Goal: Transaction & Acquisition: Download file/media

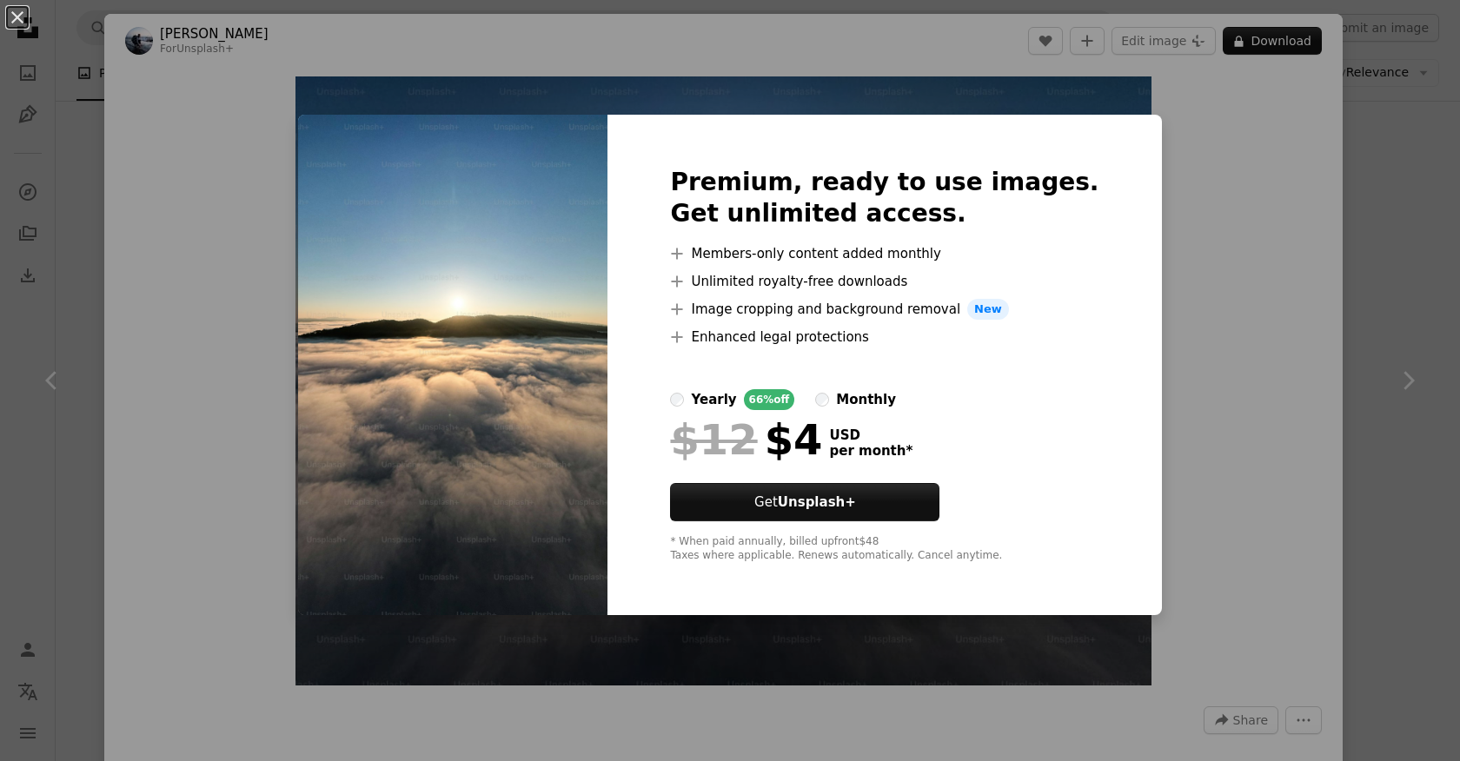
scroll to position [910, 0]
click at [1148, 200] on div "An X shape Premium, ready to use images. Get unlimited access. A plus sign Memb…" at bounding box center [730, 380] width 1460 height 761
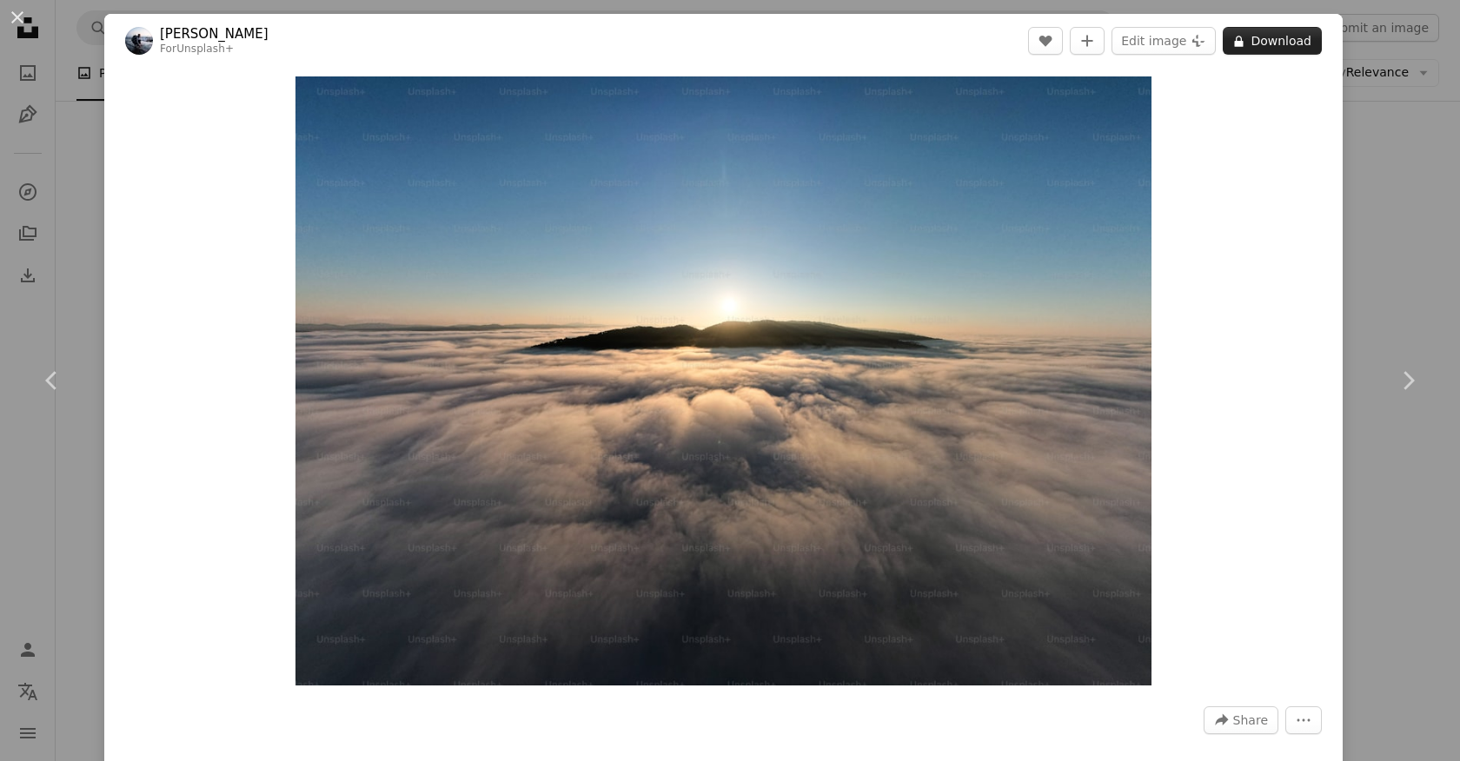
scroll to position [2, 0]
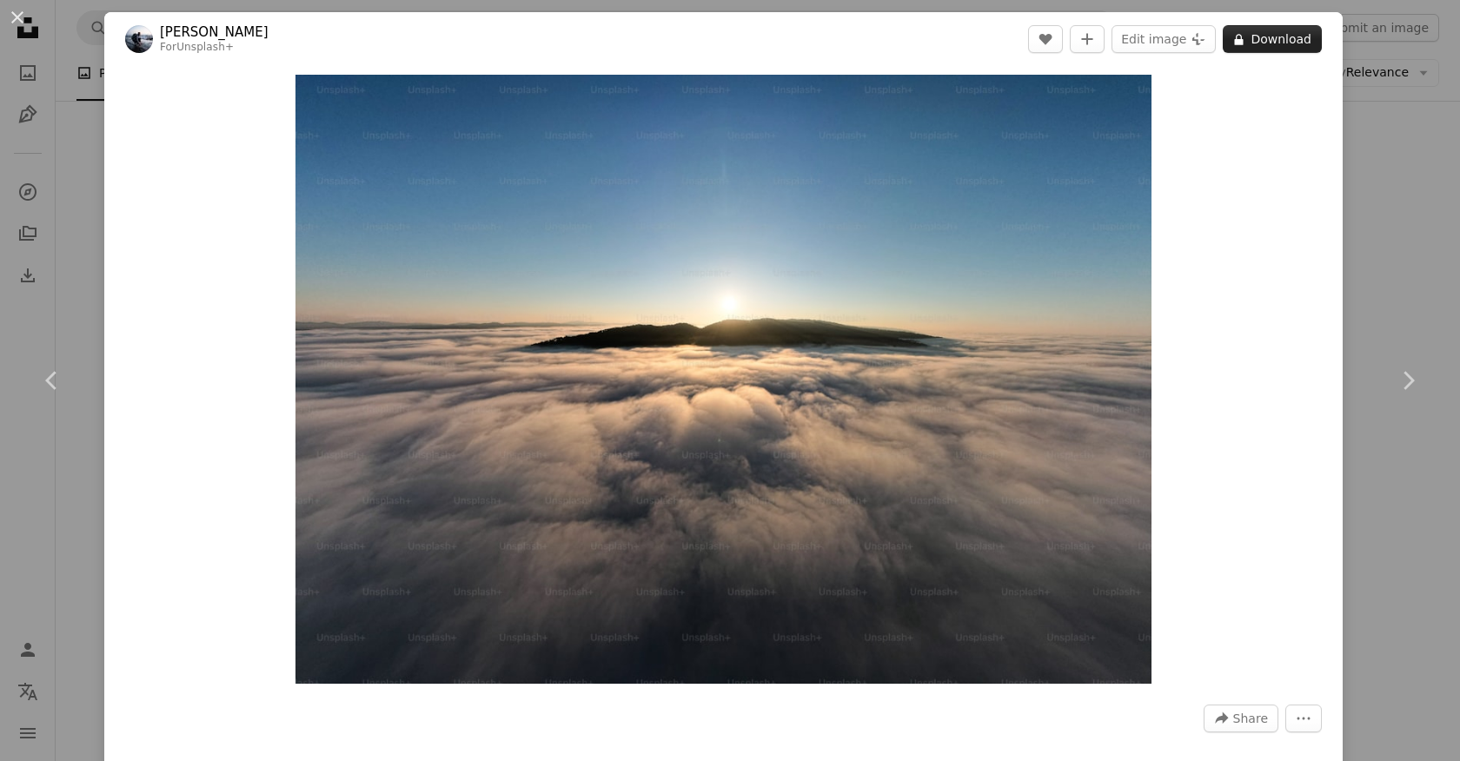
click at [1291, 36] on button "A lock Download" at bounding box center [1272, 39] width 99 height 28
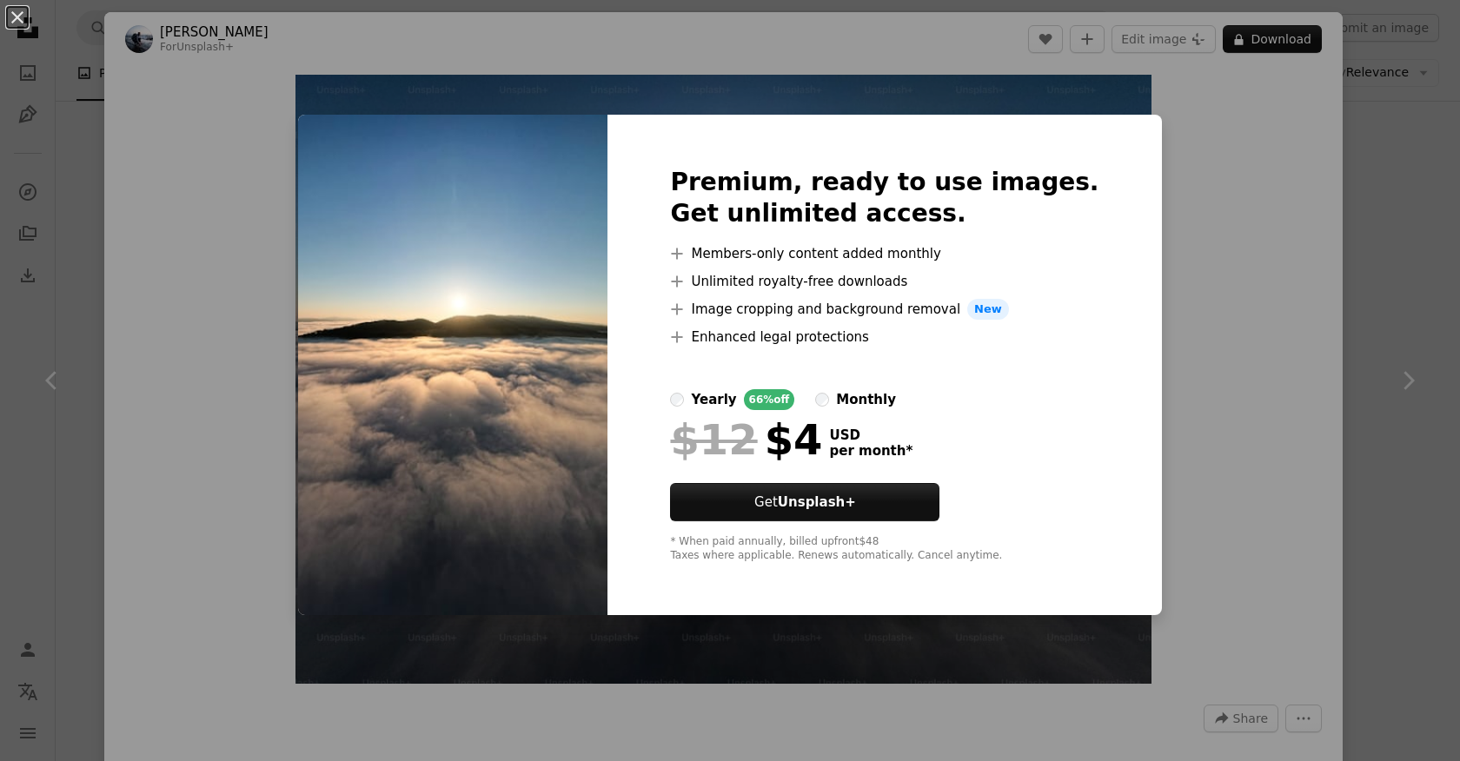
click at [889, 405] on div "monthly" at bounding box center [866, 399] width 60 height 21
click at [1152, 342] on div "An X shape Premium, ready to use images. Get unlimited access. A plus sign Memb…" at bounding box center [730, 380] width 1460 height 761
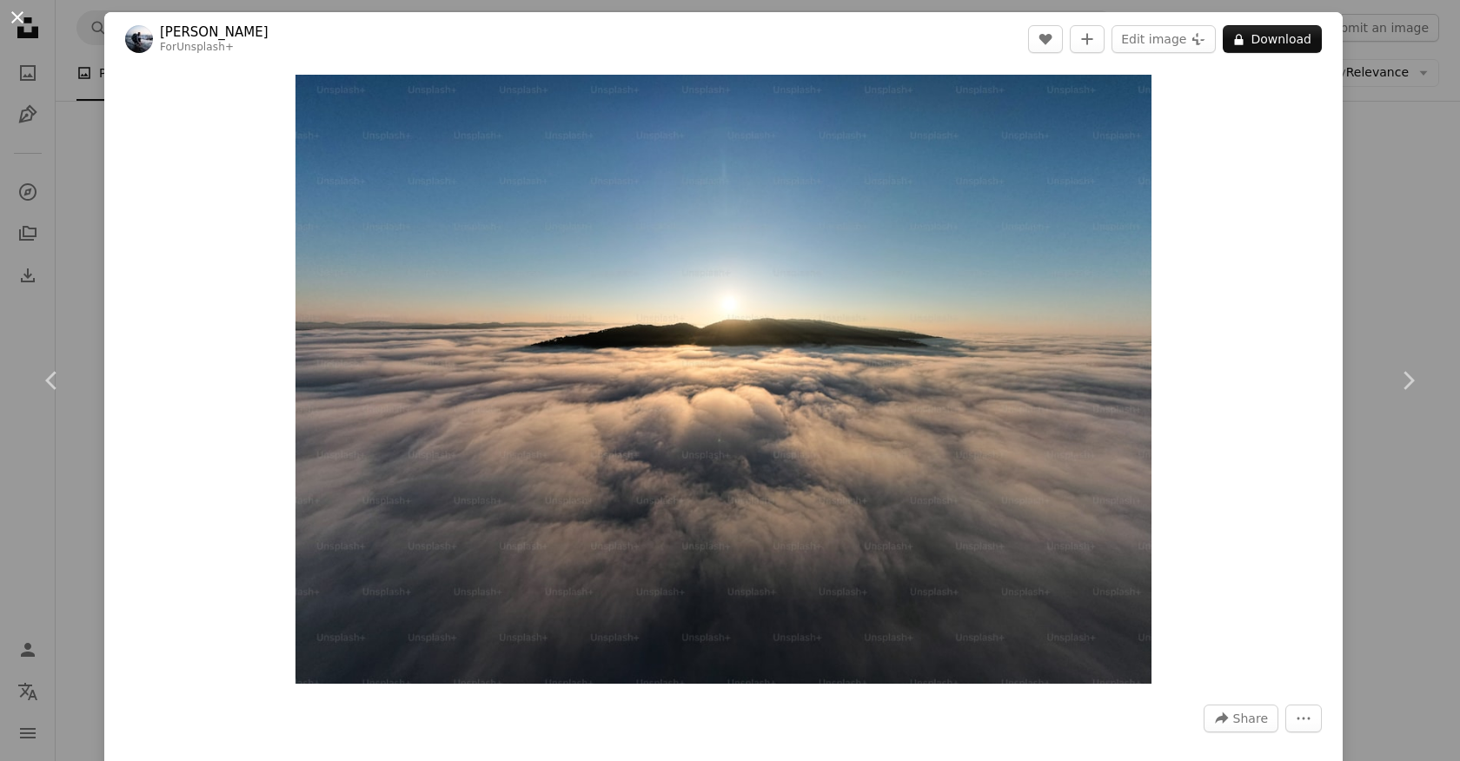
click at [12, 14] on button "An X shape" at bounding box center [17, 17] width 21 height 21
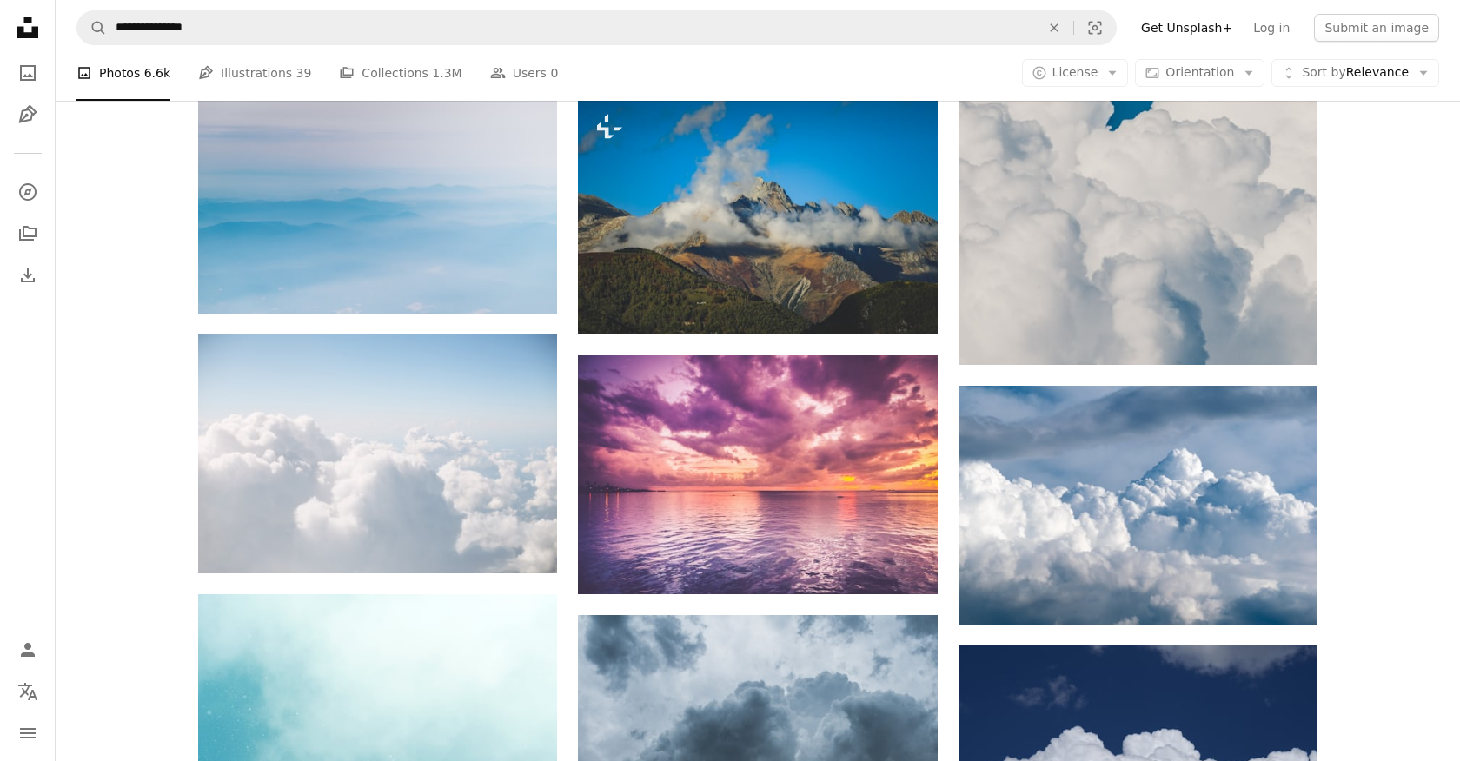
scroll to position [1362, 0]
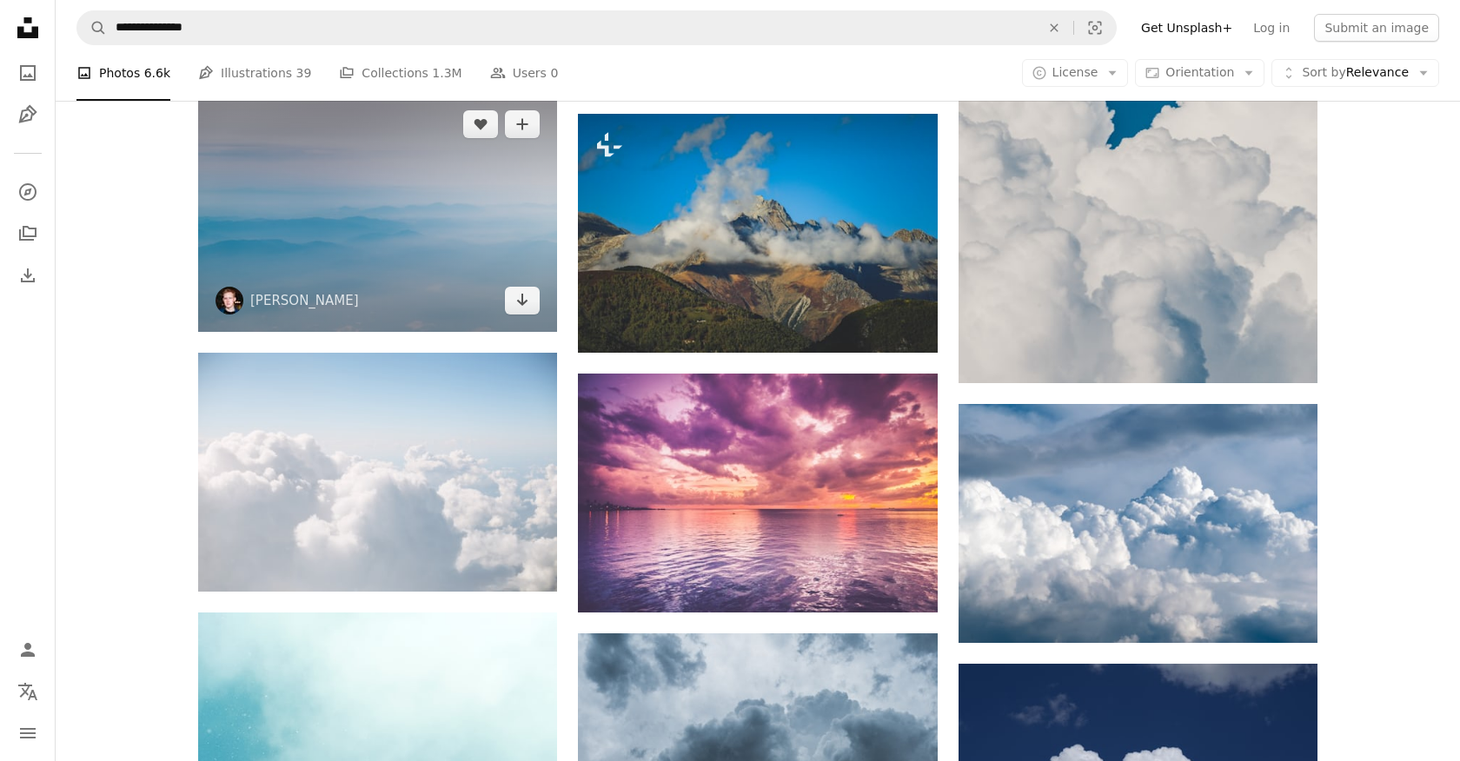
click at [474, 254] on img at bounding box center [377, 212] width 359 height 239
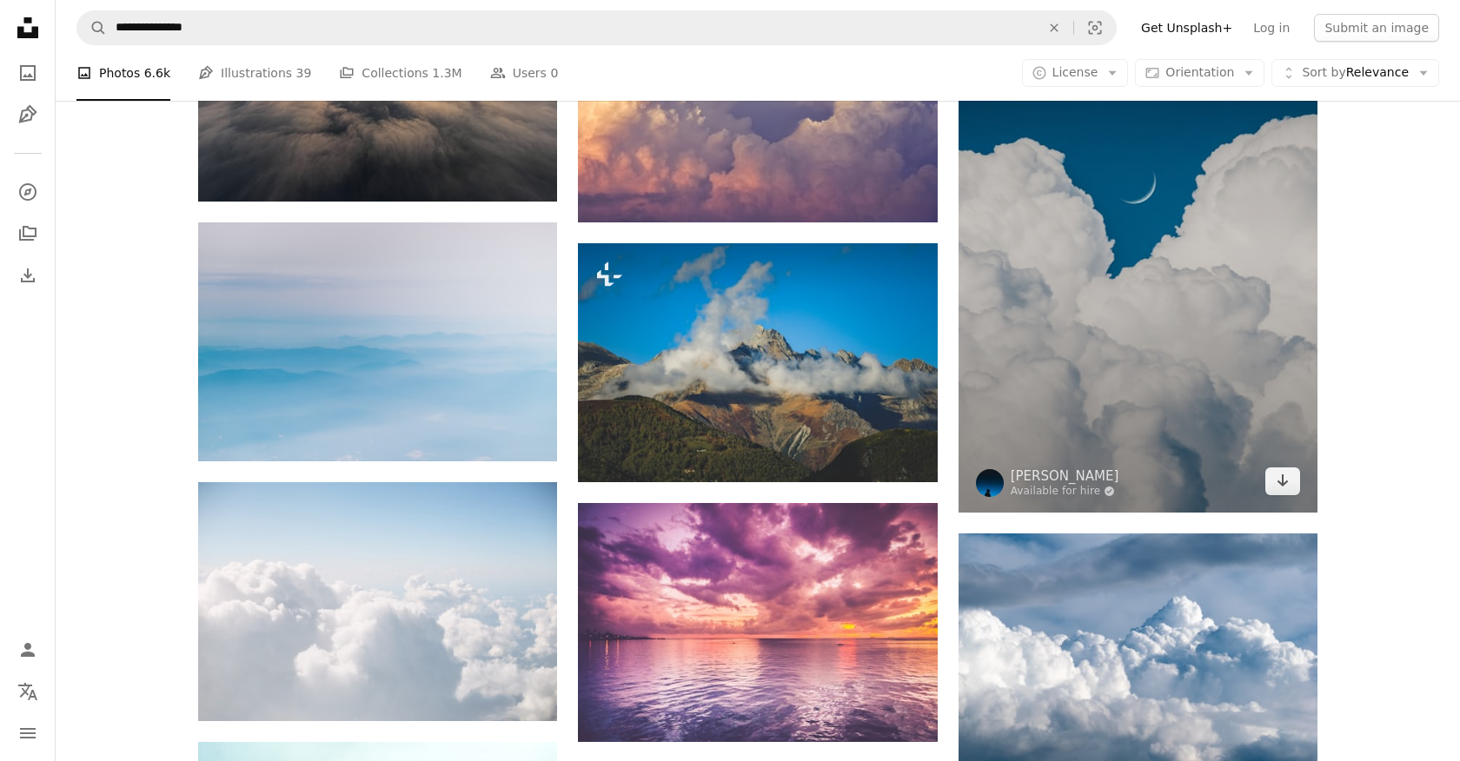
scroll to position [1225, 0]
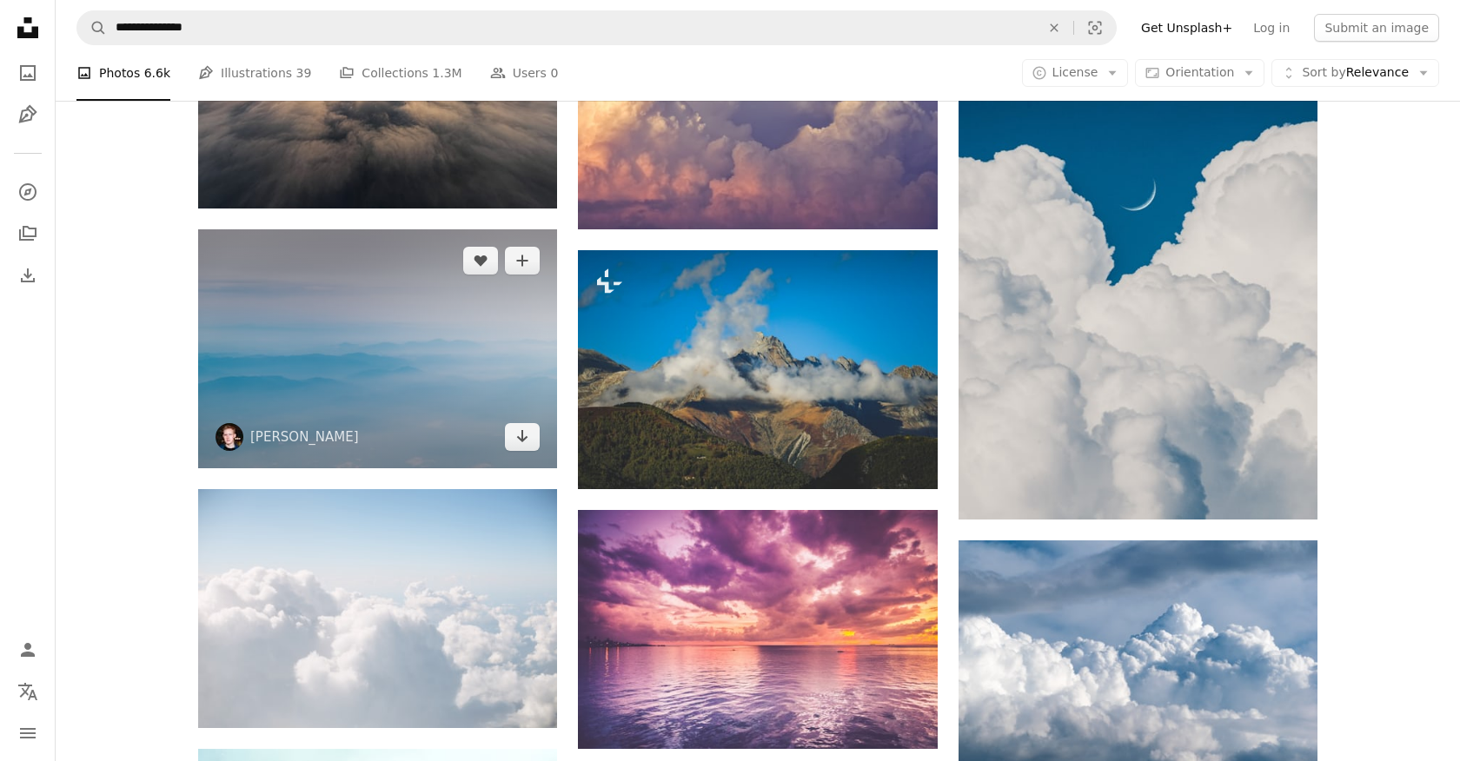
click at [420, 341] on img at bounding box center [377, 348] width 359 height 239
click at [433, 349] on img at bounding box center [377, 348] width 359 height 239
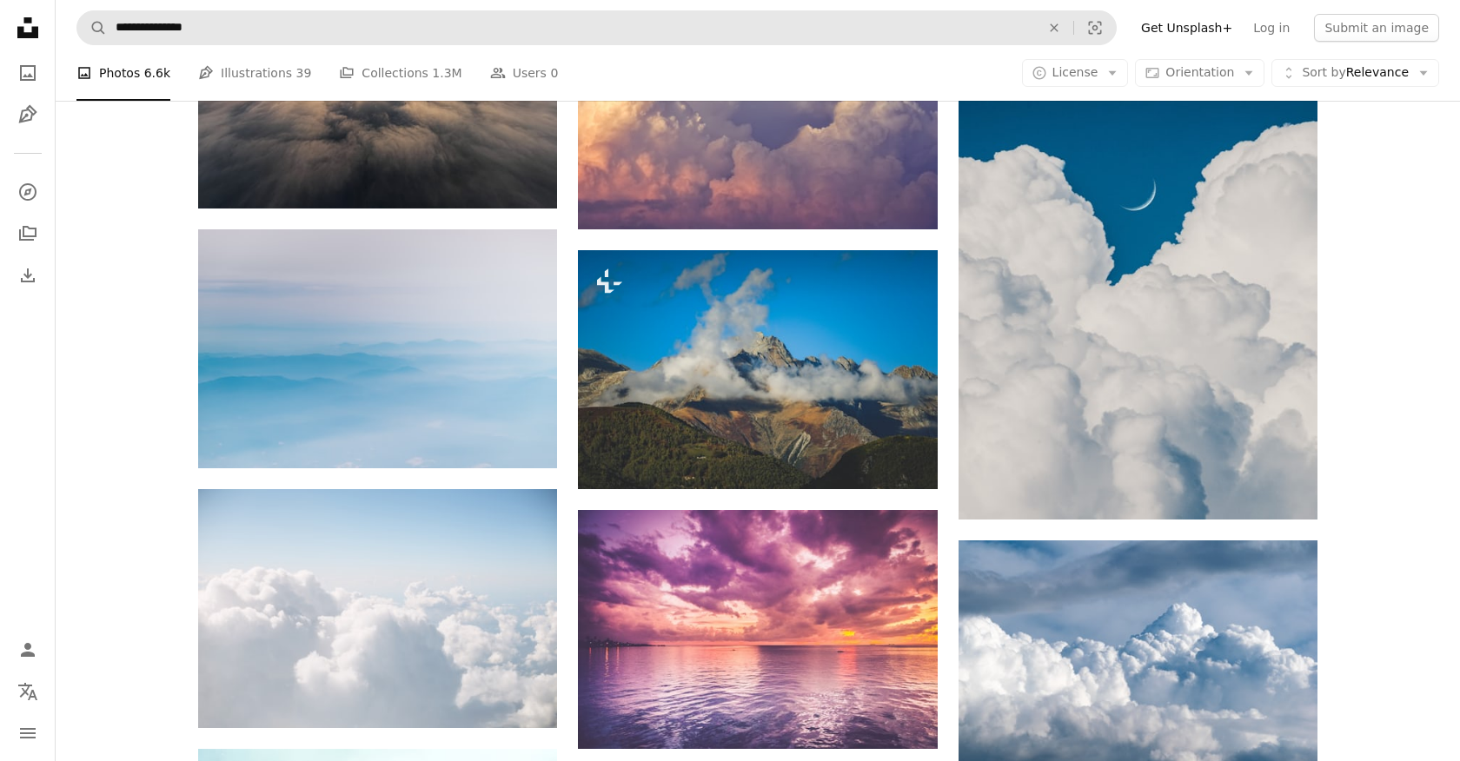
click at [317, 355] on img at bounding box center [377, 348] width 359 height 239
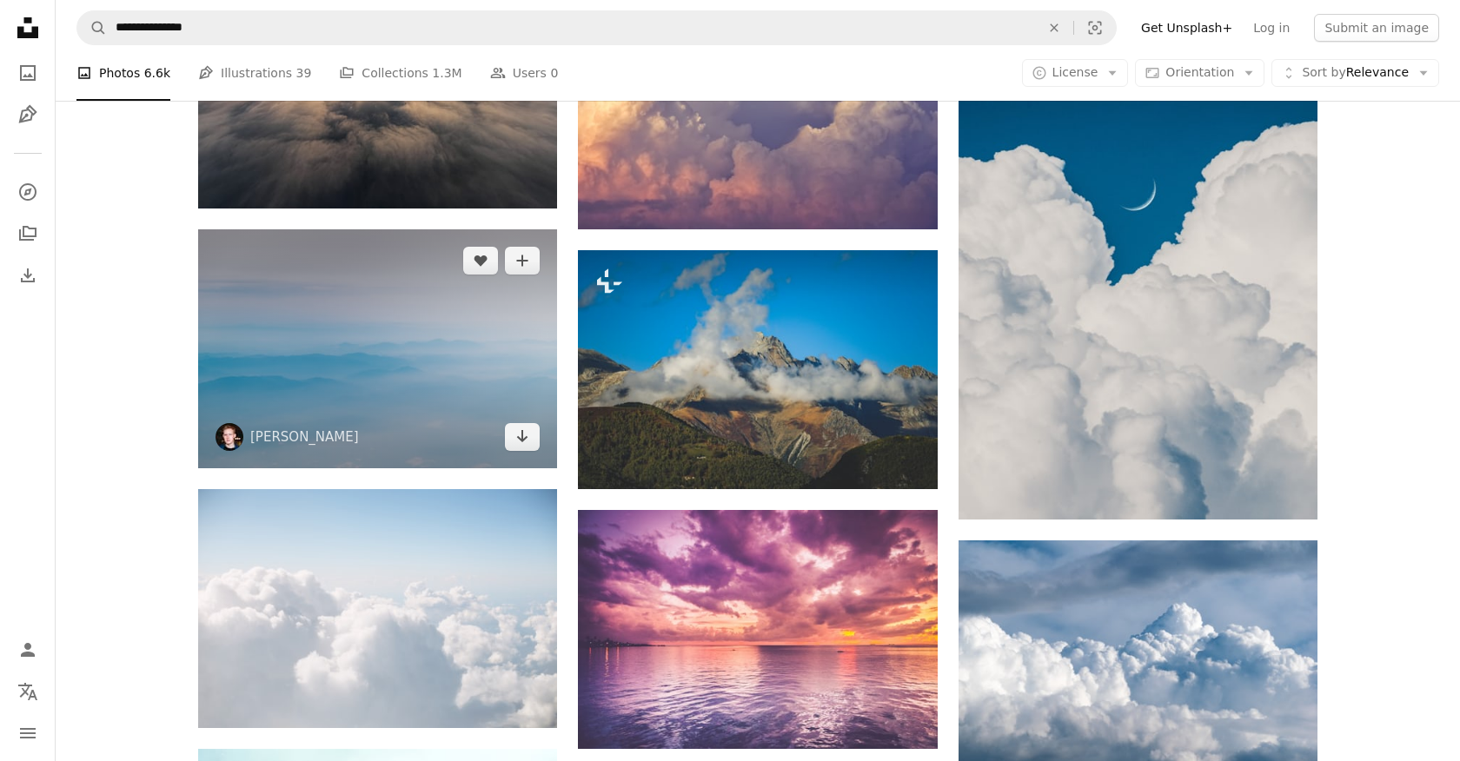
click at [441, 383] on img at bounding box center [377, 348] width 359 height 239
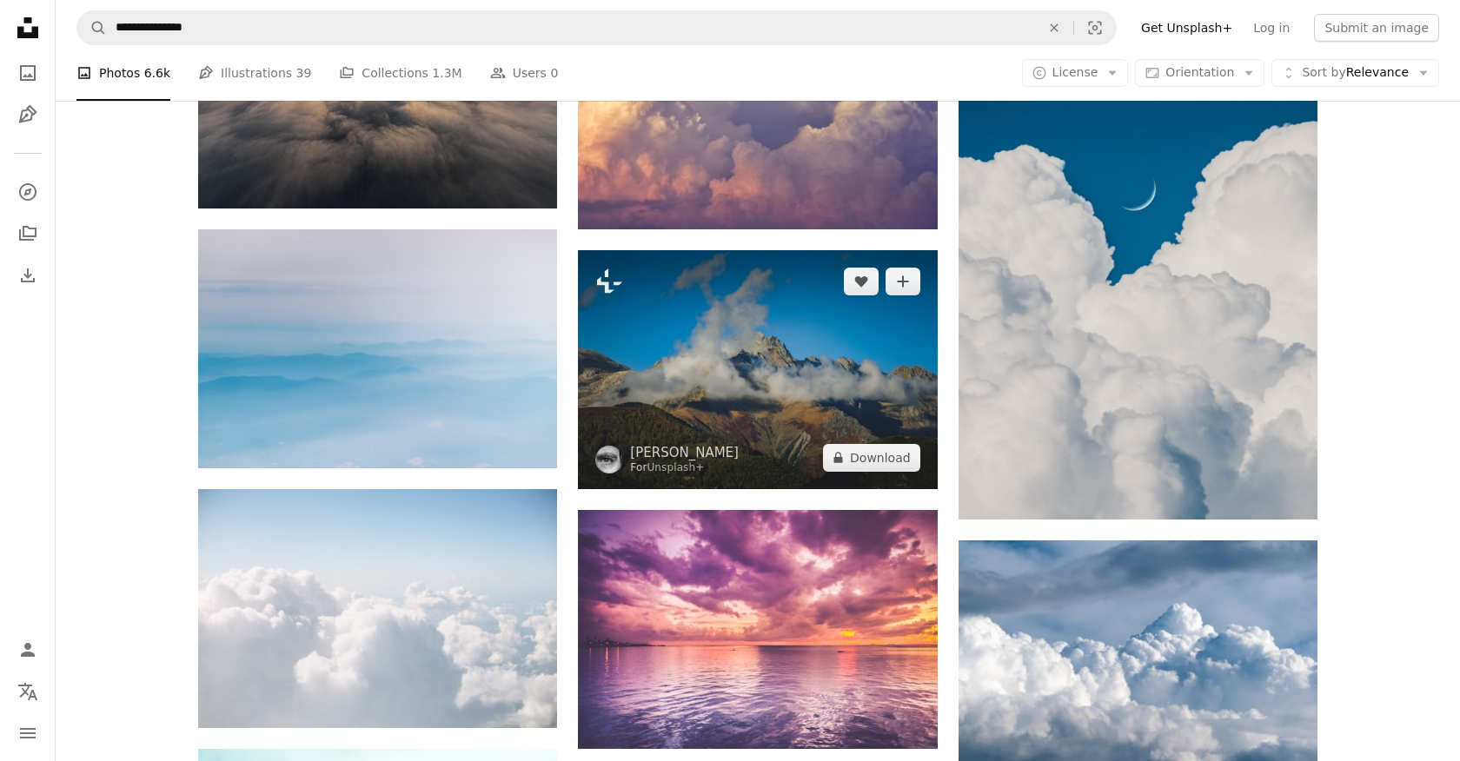
click at [766, 362] on img at bounding box center [757, 369] width 359 height 239
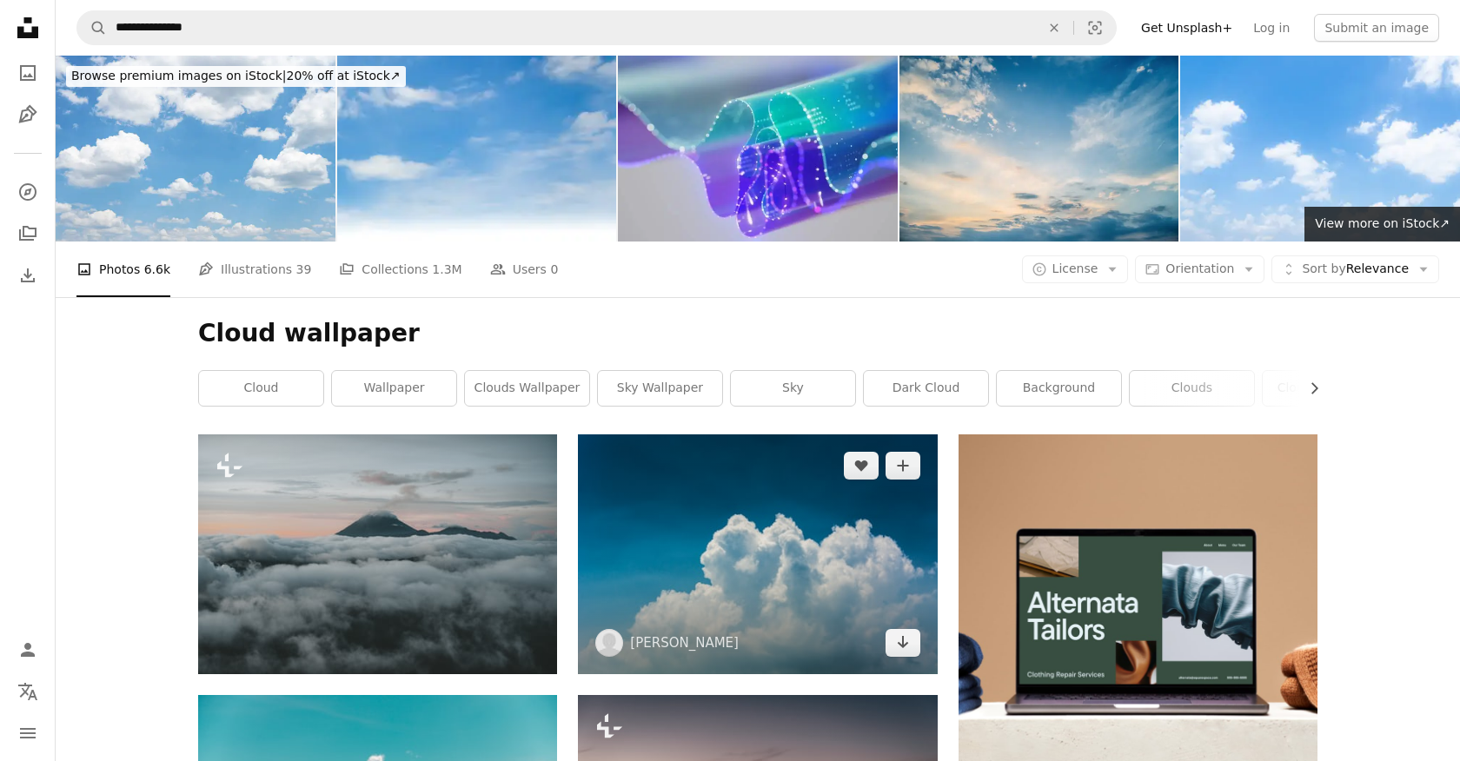
click at [753, 614] on img at bounding box center [757, 554] width 359 height 239
click at [906, 643] on icon "Download" at bounding box center [902, 642] width 11 height 12
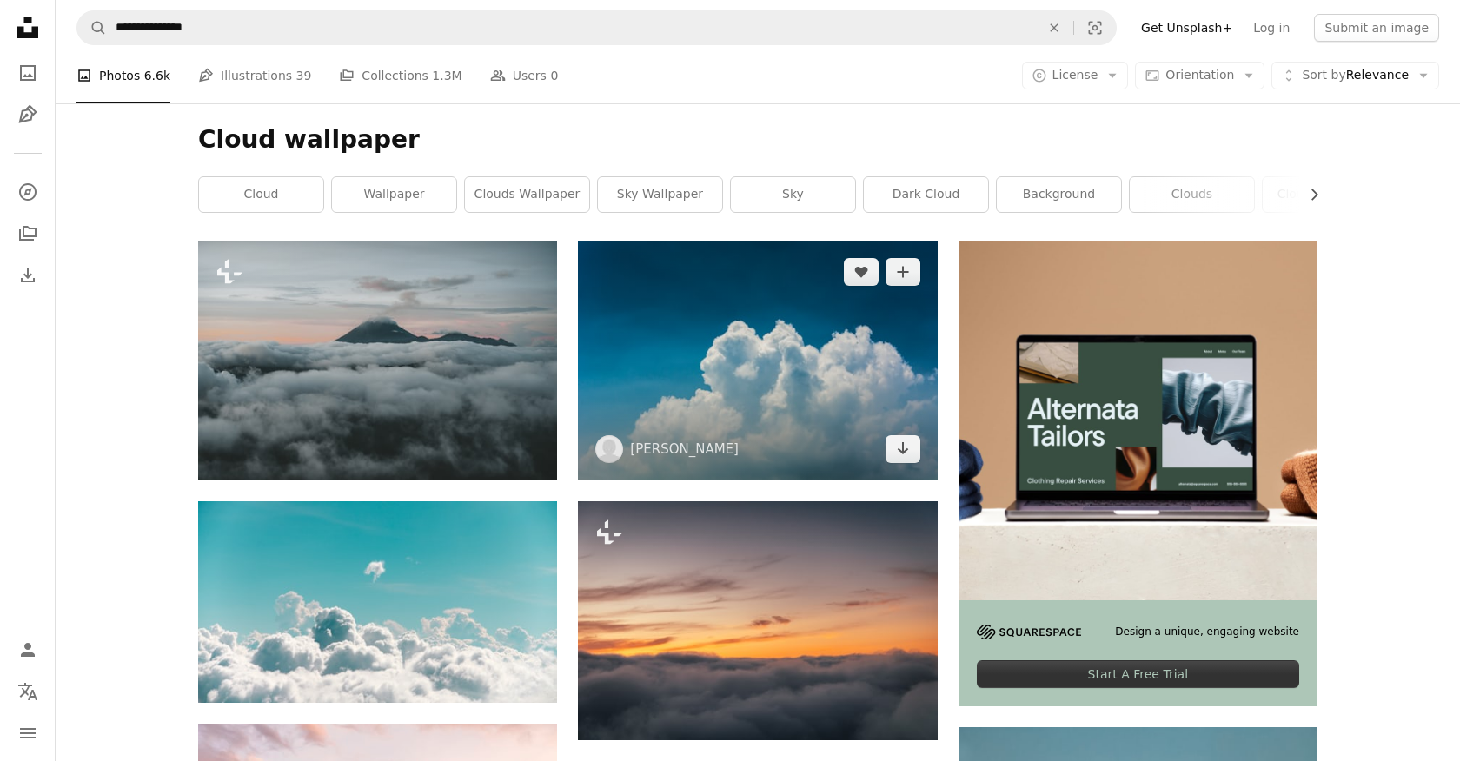
scroll to position [195, 0]
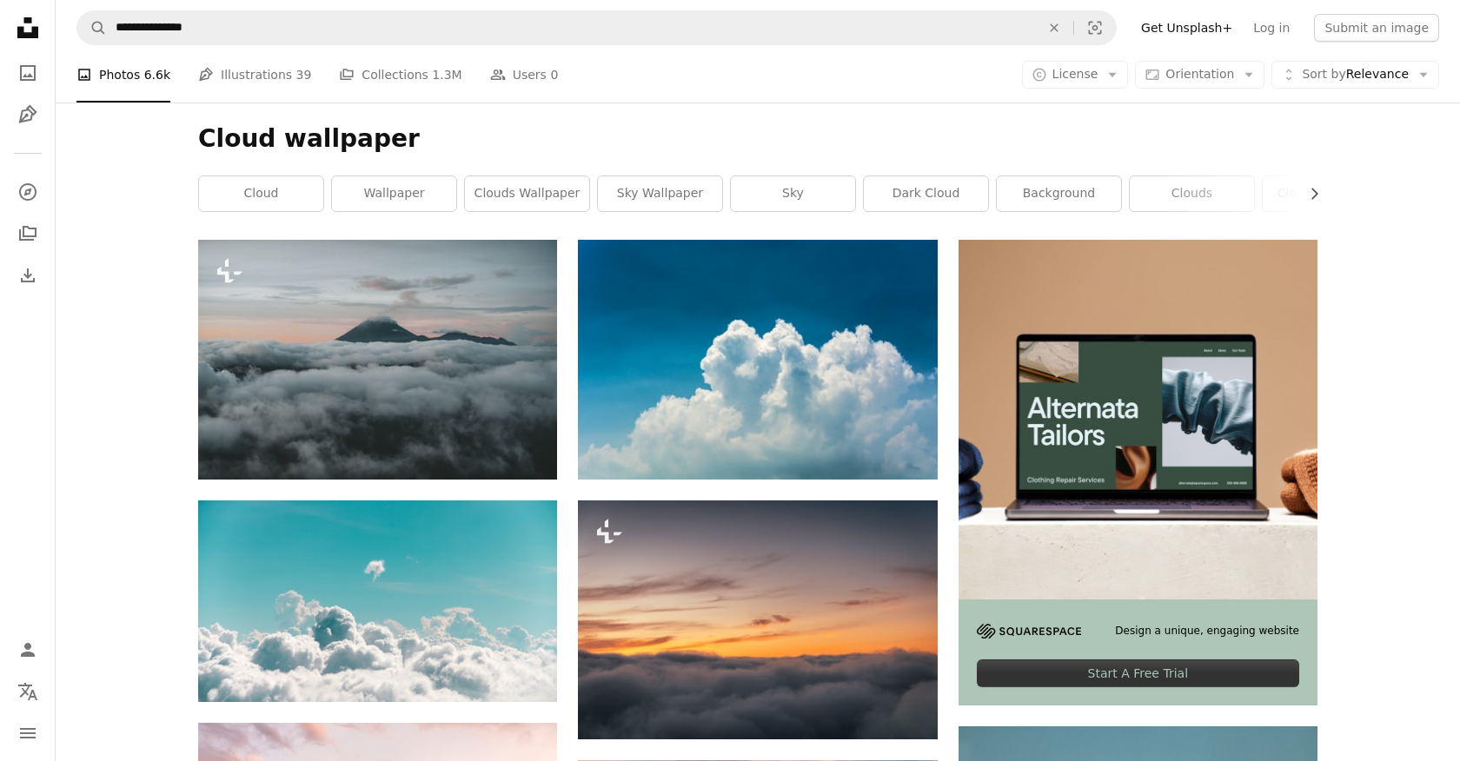
click at [406, 0] on nav "**********" at bounding box center [758, 28] width 1404 height 56
